Goal: Task Accomplishment & Management: Complete application form

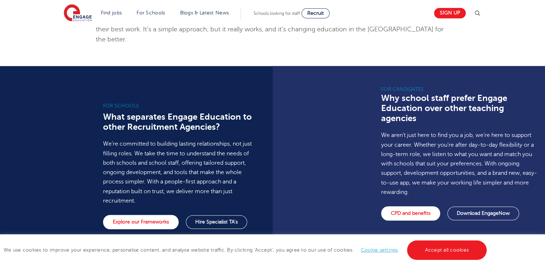
scroll to position [495, 0]
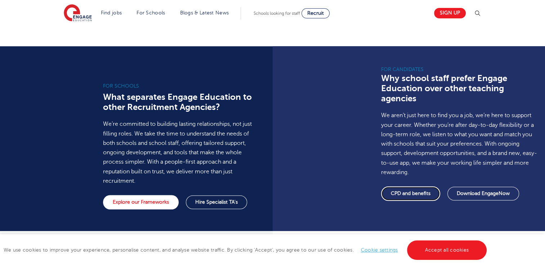
click at [397, 186] on link "CPD and benefits" at bounding box center [410, 193] width 59 height 14
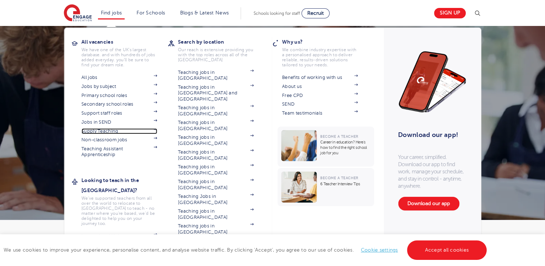
click at [98, 134] on link "Supply Teaching" at bounding box center [119, 131] width 76 height 6
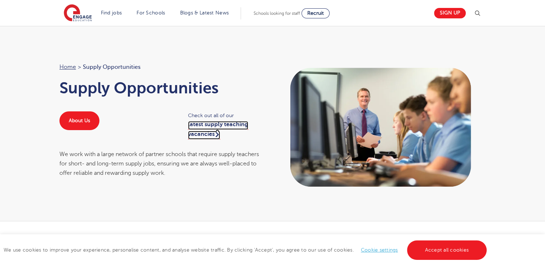
click at [208, 131] on link "latest supply teaching vacancies" at bounding box center [218, 130] width 60 height 18
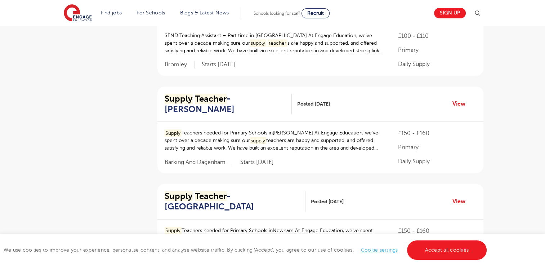
scroll to position [473, 0]
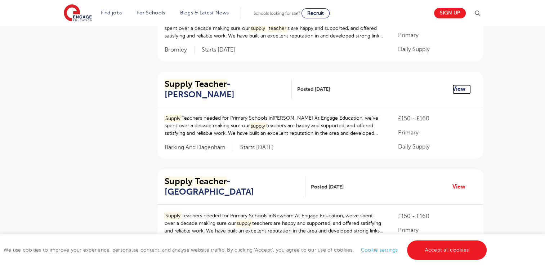
click at [456, 84] on link "View" at bounding box center [461, 88] width 18 height 9
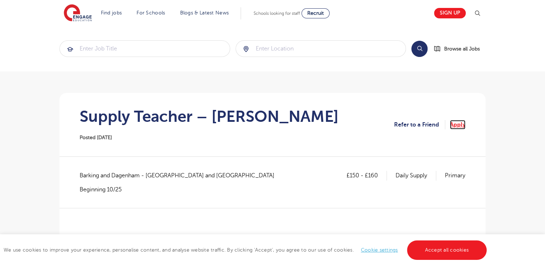
click at [455, 121] on link "Apply" at bounding box center [457, 124] width 15 height 9
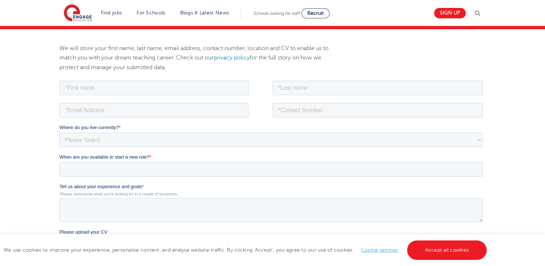
scroll to position [80, 0]
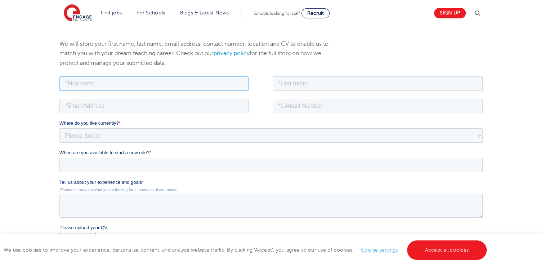
click at [225, 81] on input "text" at bounding box center [153, 83] width 189 height 14
type input "[PERSON_NAME]"
click at [284, 81] on input "text" at bounding box center [378, 83] width 210 height 14
type input "[PERSON_NAME]"
click at [194, 104] on input "email" at bounding box center [153, 105] width 189 height 14
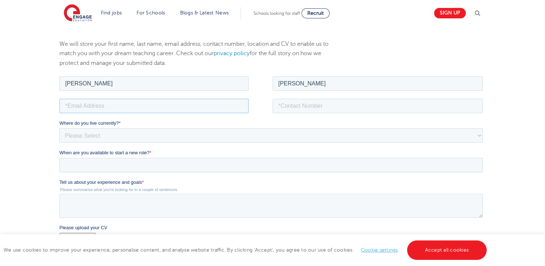
type input "natashaclark171@hotmail.co.uk"
click at [292, 111] on input "tel" at bounding box center [378, 105] width 210 height 14
type input "+447467140511"
click at [221, 138] on select "Please Select UK Canada Ireland Australia New Zealand Europe USA South Africa J…" at bounding box center [270, 135] width 423 height 14
select select "UK"
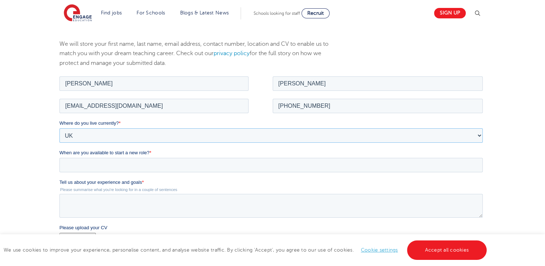
click at [59, 128] on select "Please Select UK Canada Ireland Australia New Zealand Europe USA South Africa J…" at bounding box center [270, 135] width 423 height 14
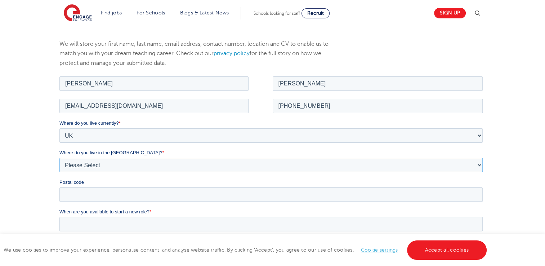
click at [167, 165] on select "Please Select Overseas Barnsley Bedfordshire Berkshire Bournemouth Bracknell Fo…" at bounding box center [270, 164] width 423 height 14
select select "[GEOGRAPHIC_DATA]"
click at [59, 157] on select "Please Select Overseas Barnsley Bedfordshire Berkshire Bournemouth Bracknell Fo…" at bounding box center [270, 164] width 423 height 14
click at [127, 196] on input "Postal code" at bounding box center [270, 194] width 423 height 14
type input "RM8 1UH"
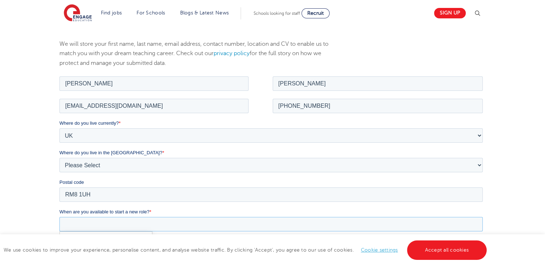
click at [121, 217] on input "When are you available to start a new role? *" at bounding box center [270, 223] width 423 height 14
click at [251, 221] on input "When are you available to start a new role? *" at bounding box center [270, 223] width 423 height 14
click at [211, 228] on input "When are you available to start a new role? *" at bounding box center [270, 223] width 423 height 14
click at [207, 226] on input "When are you available to start a new role? *" at bounding box center [270, 223] width 423 height 14
click at [433, 248] on link "Accept all cookies" at bounding box center [447, 249] width 80 height 19
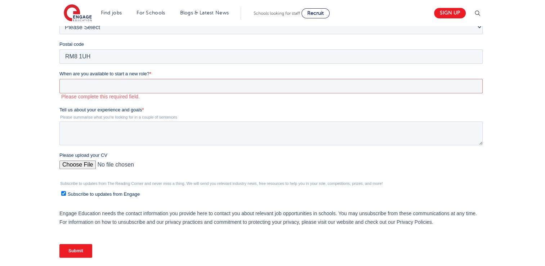
scroll to position [221, 0]
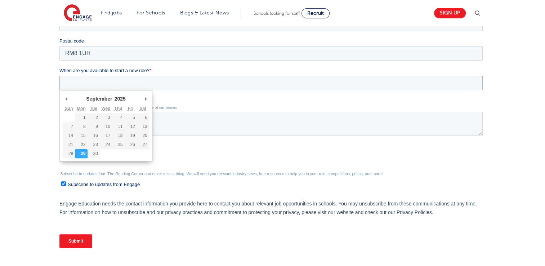
click at [90, 80] on input "When are you available to start a new role? *" at bounding box center [270, 83] width 423 height 14
type div "2025-09-29"
type input "2025/09/29"
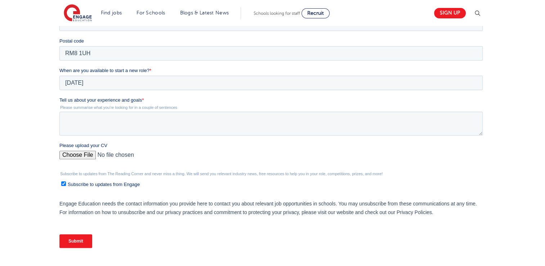
click at [85, 156] on input "Please upload your CV" at bounding box center [270, 157] width 423 height 14
type input "C:\fakepath\Natasha_Clark_CV (1) (2) (1).docx"
click at [111, 118] on textarea "Tell us about your experience and goals *" at bounding box center [270, 124] width 423 height 24
type textarea "long term role in eyfs or keystage 1"
click at [82, 242] on input "Submit" at bounding box center [75, 241] width 33 height 14
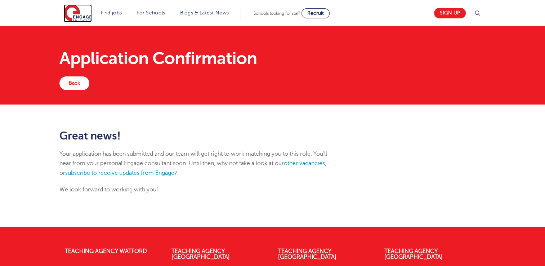
click at [76, 11] on img at bounding box center [78, 13] width 28 height 18
